Goal: Task Accomplishment & Management: Manage account settings

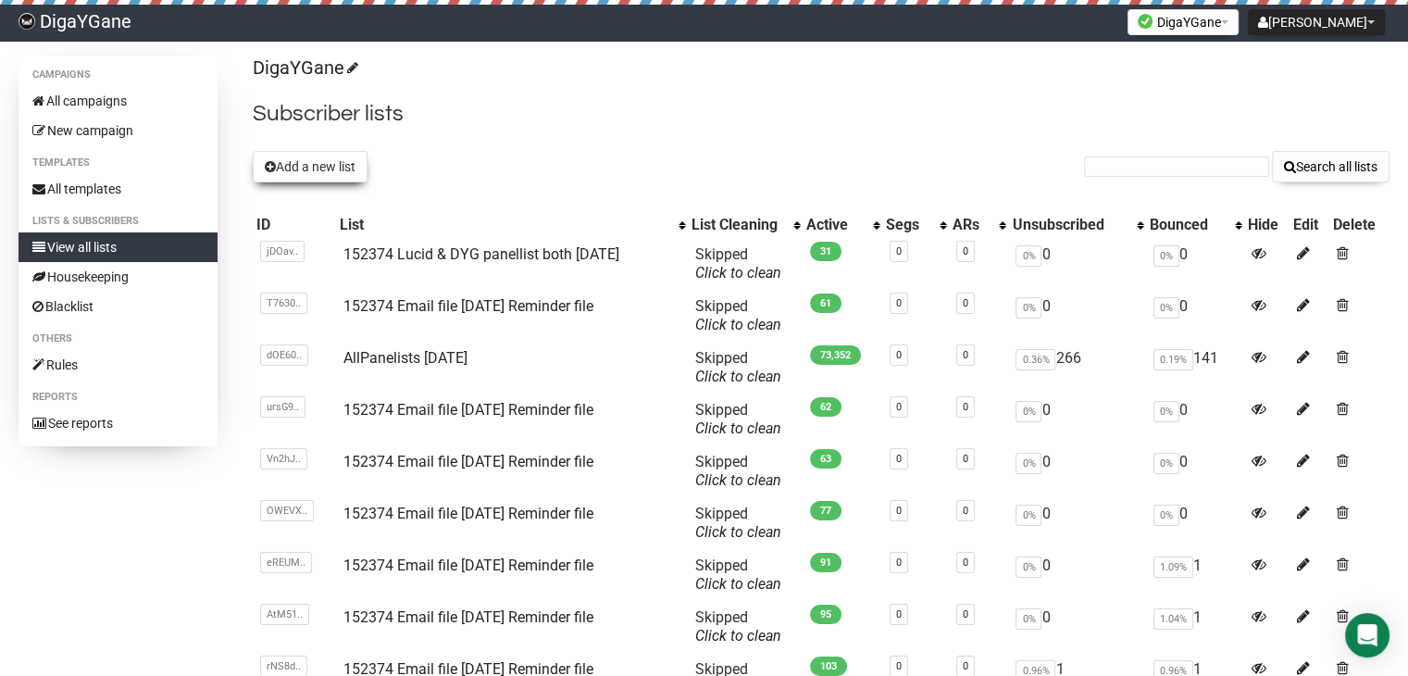
click at [308, 171] on button "Add a new list" at bounding box center [310, 166] width 115 height 31
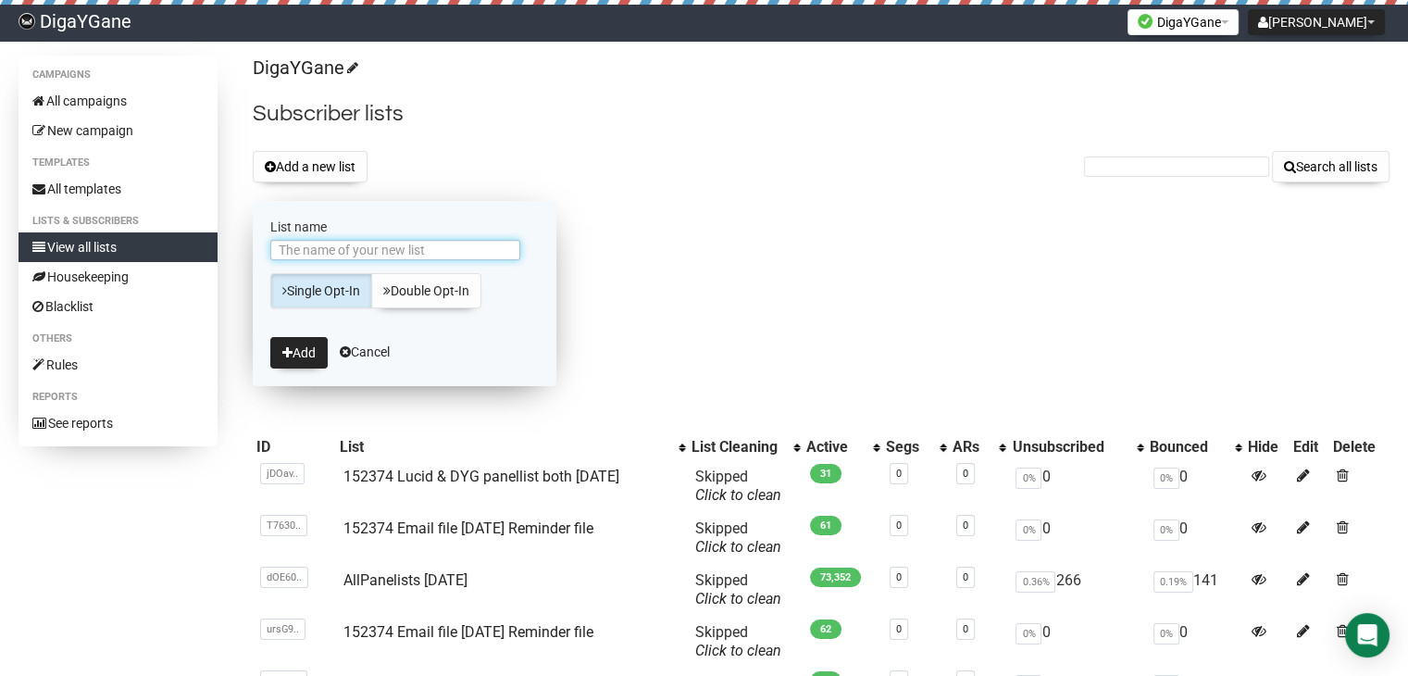
paste input "152374 Email file [DATE] Reminder file"
type input "152374 Email file [DATE] Reminder file"
click at [281, 356] on button "Add" at bounding box center [298, 352] width 57 height 31
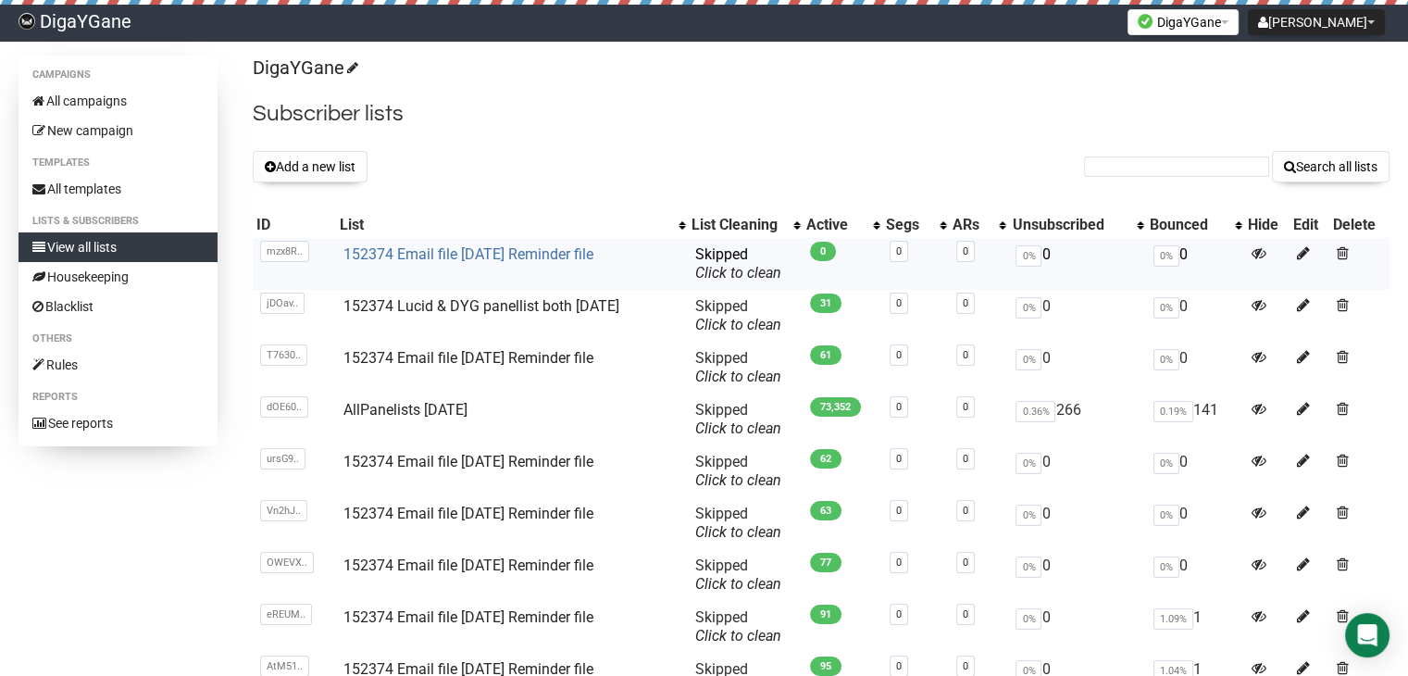
click at [485, 260] on link "152374 Email file [DATE] Reminder file" at bounding box center [468, 254] width 250 height 18
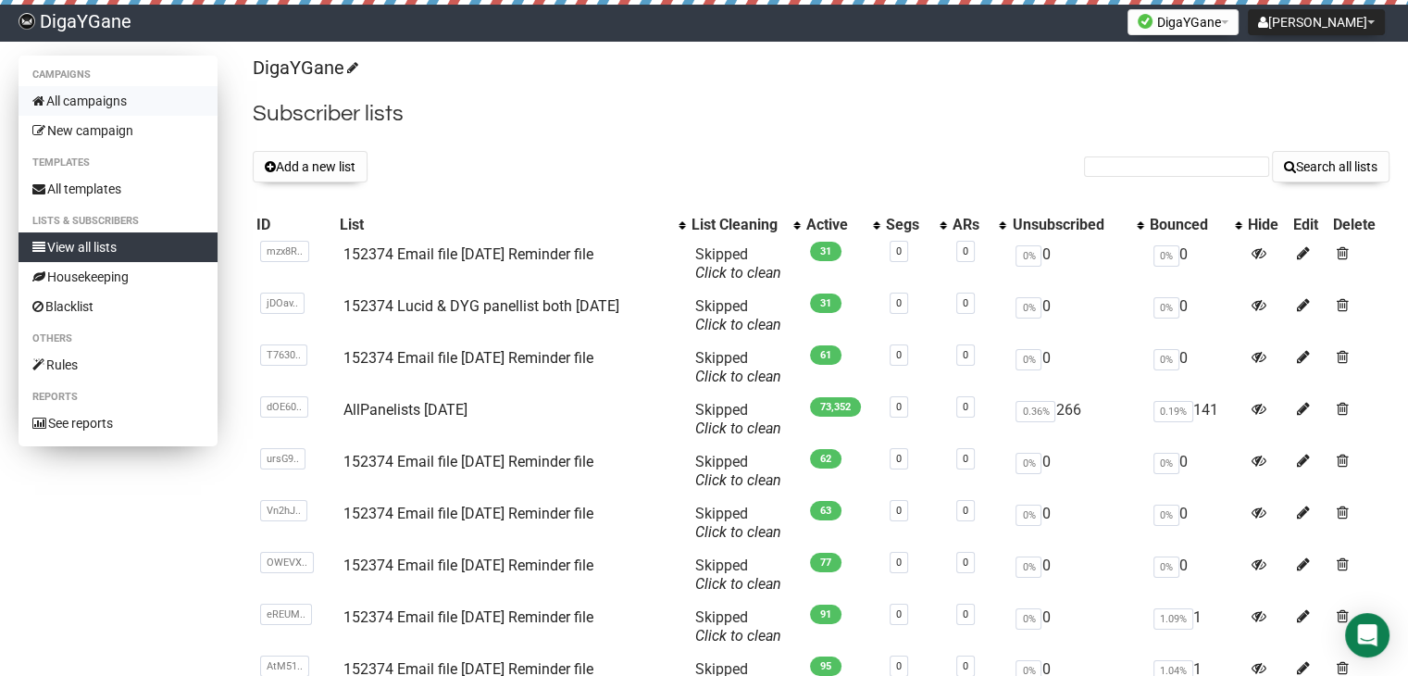
click at [135, 97] on link "All campaigns" at bounding box center [118, 101] width 199 height 30
